Goal: Task Accomplishment & Management: Manage account settings

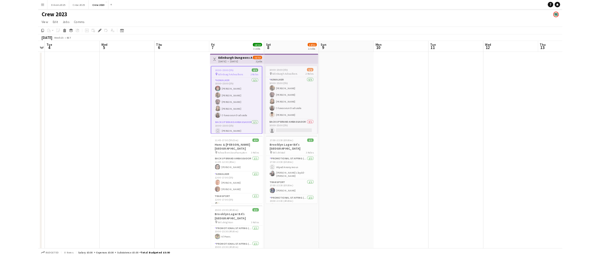
scroll to position [0, 224]
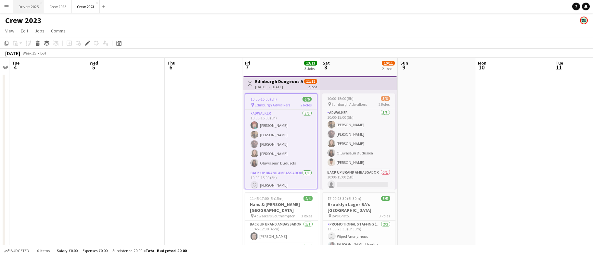
click at [31, 11] on button "Drivers 2025 Close" at bounding box center [28, 6] width 31 height 13
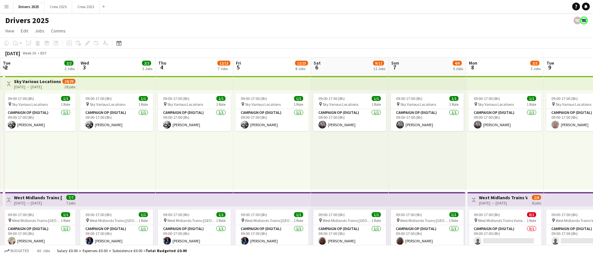
scroll to position [0, 243]
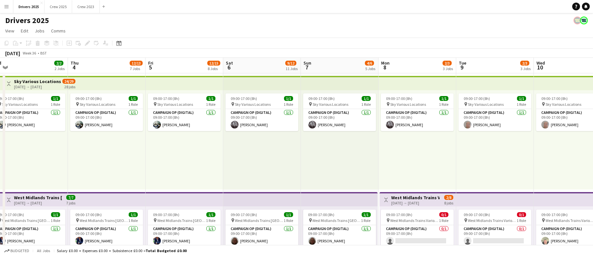
drag, startPoint x: 467, startPoint y: 170, endPoint x: 224, endPoint y: 175, distance: 242.8
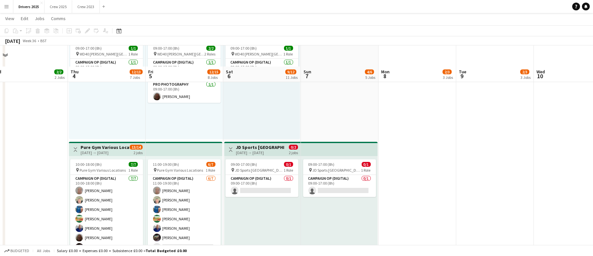
scroll to position [536, 0]
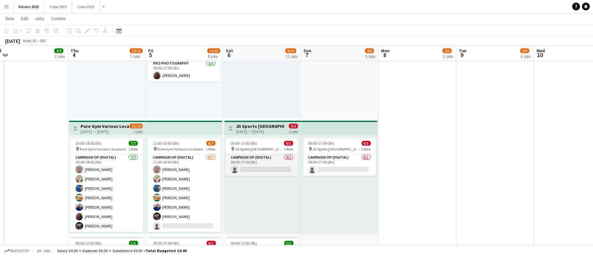
click at [247, 168] on app-card-role "Campaign Op (Digital) 0/1 09:00-17:00 (8h) single-neutral-actions" at bounding box center [262, 165] width 73 height 22
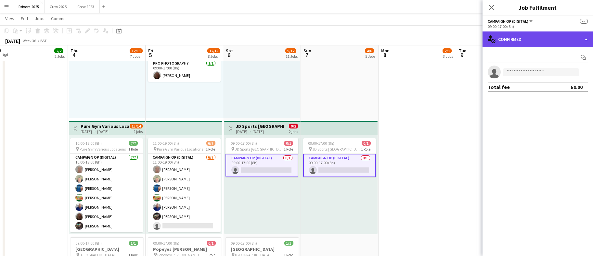
click at [520, 45] on div "single-neutral-actions-check-2 Confirmed" at bounding box center [538, 40] width 111 height 16
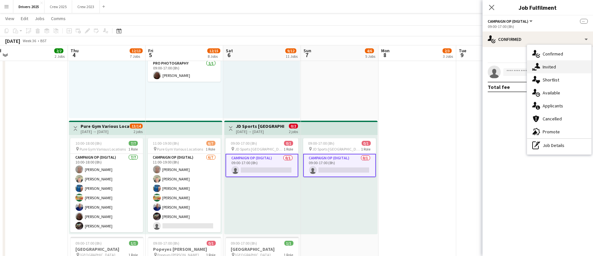
click at [561, 66] on div "single-neutral-actions-share-1 Invited" at bounding box center [559, 66] width 64 height 13
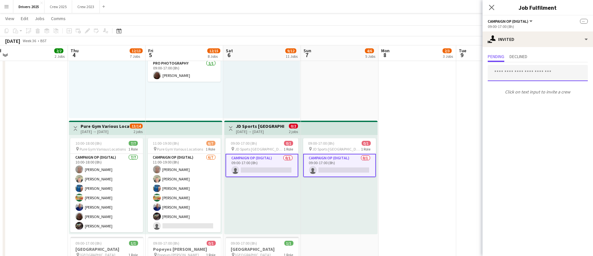
click at [522, 70] on input "text" at bounding box center [538, 73] width 100 height 16
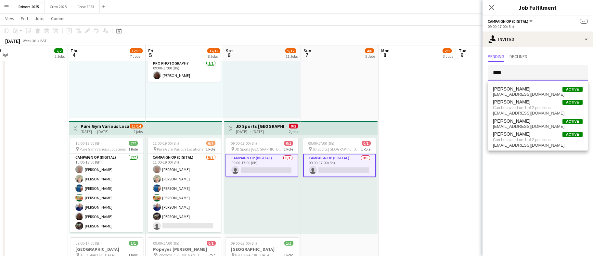
type input "****"
click at [520, 93] on span "[EMAIL_ADDRESS][DOMAIN_NAME]" at bounding box center [538, 94] width 90 height 5
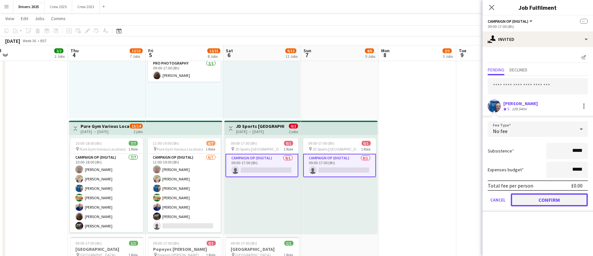
click at [535, 199] on button "Confirm" at bounding box center [549, 200] width 77 height 13
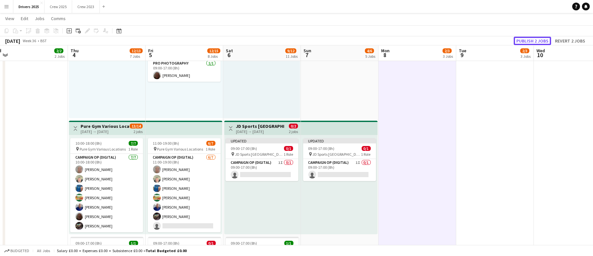
click at [541, 41] on button "Publish 2 jobs" at bounding box center [532, 41] width 37 height 8
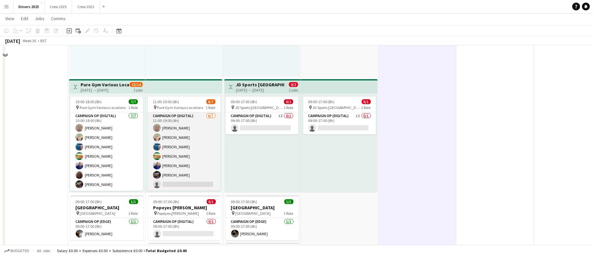
scroll to position [634, 0]
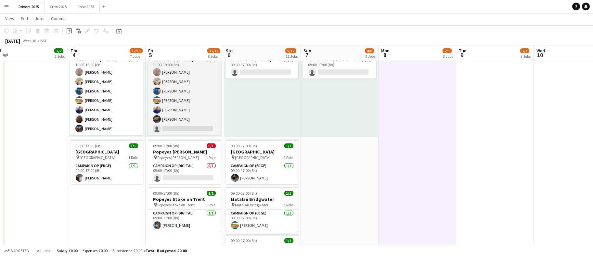
click at [178, 125] on app-card-role "Campaign Op (Digital) [DATE] 11:00-19:00 (8h) [PERSON_NAME] [PERSON_NAME] [PERS…" at bounding box center [184, 96] width 73 height 79
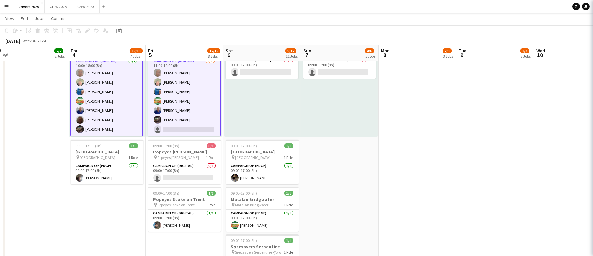
click at [178, 125] on app-card-role "Campaign Op (Digital) [DATE] 11:00-19:00 (8h) [PERSON_NAME] [PERSON_NAME] [PERS…" at bounding box center [184, 97] width 73 height 80
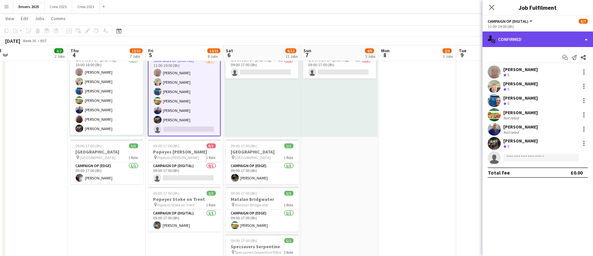
click at [543, 39] on div "single-neutral-actions-check-2 Confirmed" at bounding box center [538, 40] width 111 height 16
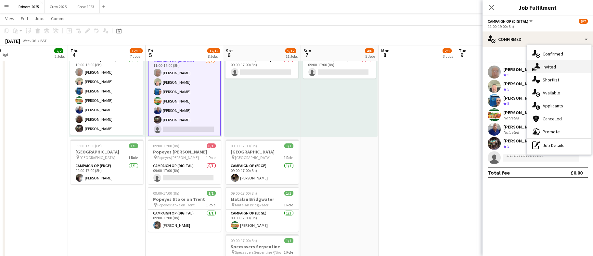
click at [547, 67] on div "single-neutral-actions-share-1 Invited" at bounding box center [559, 66] width 64 height 13
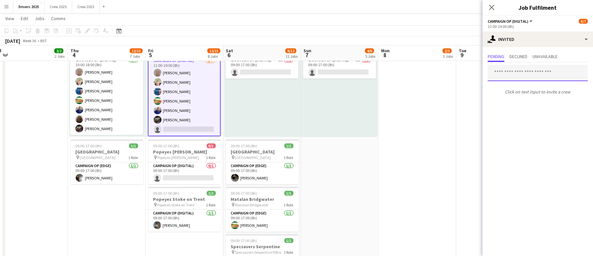
click at [526, 68] on input "text" at bounding box center [538, 73] width 100 height 16
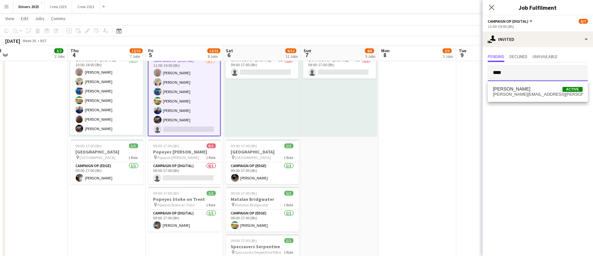
type input "****"
click at [524, 105] on mat-expansion-panel "user-plus Invited Pending Declined Unavailable **** Click on text input to invi…" at bounding box center [538, 151] width 111 height 209
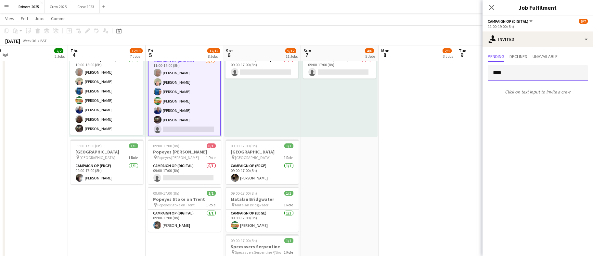
click at [526, 75] on input "****" at bounding box center [538, 73] width 100 height 16
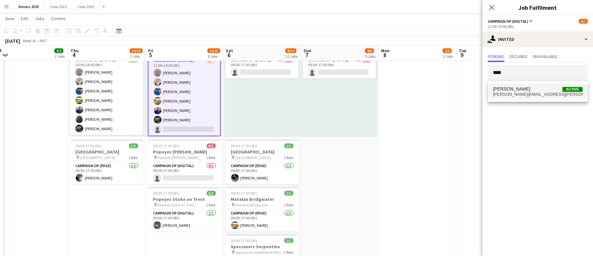
click at [518, 96] on span "[PERSON_NAME][EMAIL_ADDRESS][PERSON_NAME][DOMAIN_NAME]" at bounding box center [538, 94] width 90 height 5
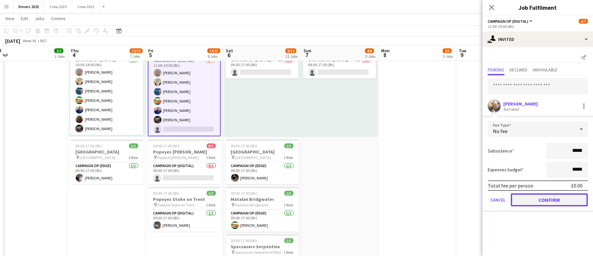
click at [549, 202] on button "Confirm" at bounding box center [549, 200] width 77 height 13
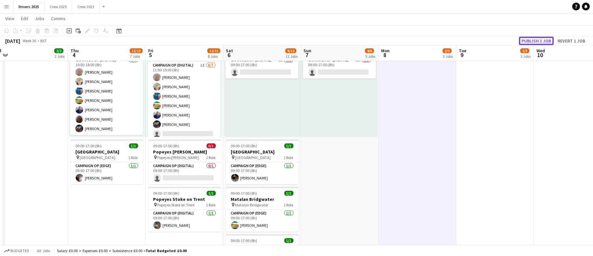
click at [540, 40] on button "Publish 1 job" at bounding box center [536, 41] width 35 height 8
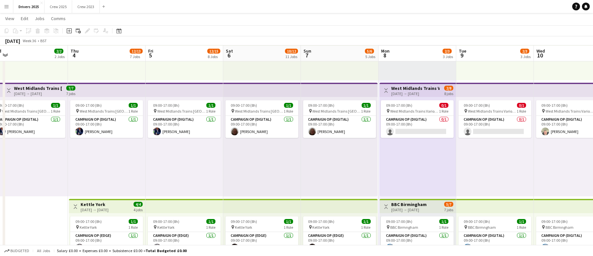
scroll to position [98, 0]
